Goal: Task Accomplishment & Management: Use online tool/utility

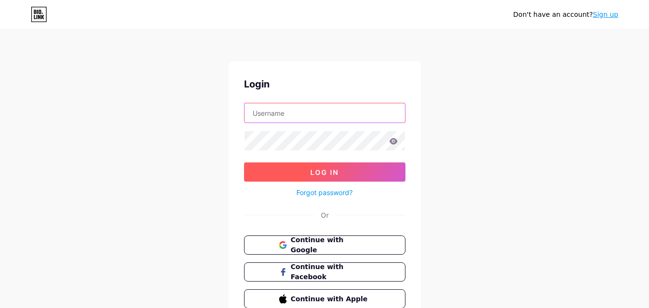
type input "kognozconsulting"
click at [322, 172] on span "Log In" at bounding box center [324, 172] width 28 height 8
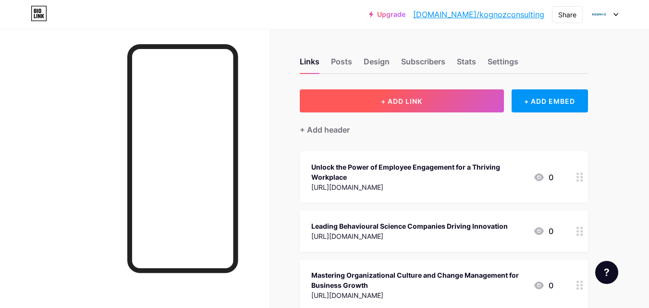
click at [397, 99] on span "+ ADD LINK" at bounding box center [401, 101] width 41 height 8
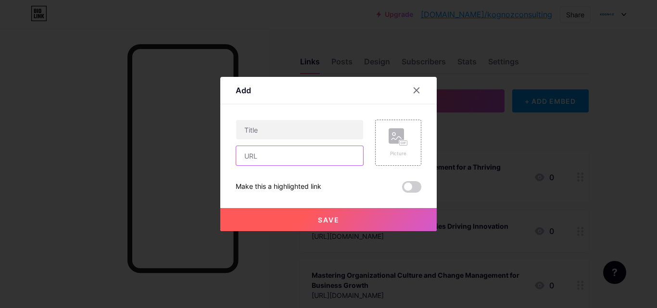
click at [266, 154] on input "text" at bounding box center [299, 155] width 127 height 19
paste input "[URL][DOMAIN_NAME]"
type input "[URL][DOMAIN_NAME]"
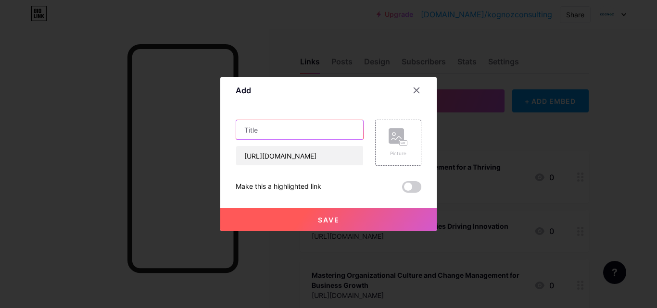
scroll to position [0, 0]
click at [279, 124] on input "text" at bounding box center [299, 129] width 127 height 19
paste input "Empower Teams with a Strong Digital Employee Experience Strategy"
type input "Empower Teams with a Strong Digital Employee Experience Strategy"
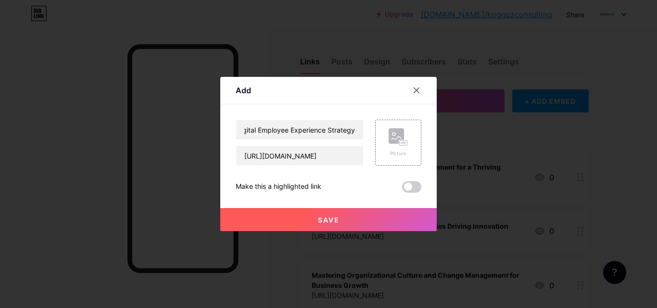
click at [340, 225] on button "Save" at bounding box center [328, 219] width 216 height 23
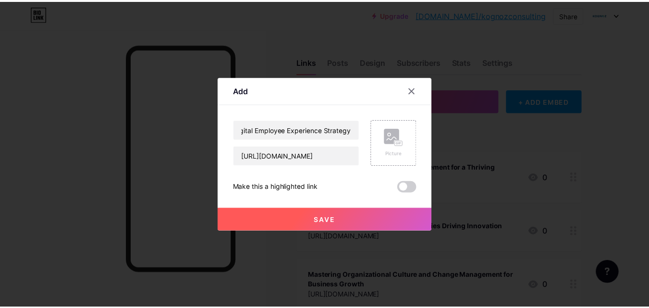
scroll to position [0, 0]
